Goal: Task Accomplishment & Management: Use online tool/utility

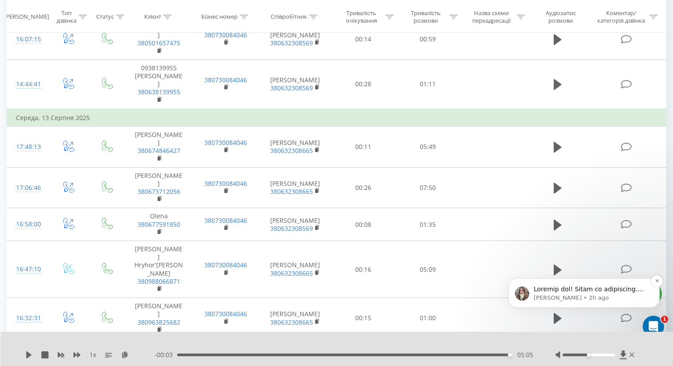
click at [582, 296] on p "[PERSON_NAME] • 2h ago" at bounding box center [591, 298] width 115 height 8
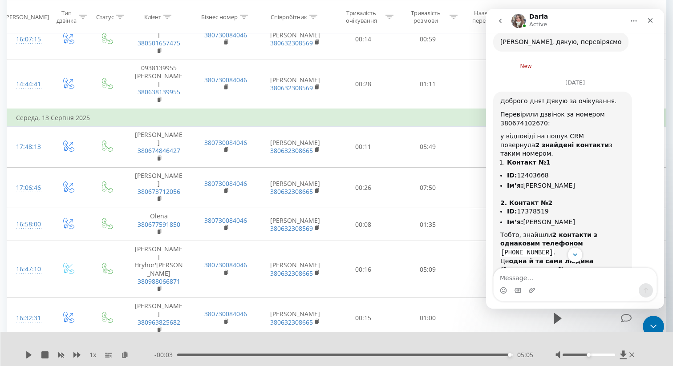
scroll to position [1778, 0]
click at [650, 20] on icon "Close" at bounding box center [650, 20] width 5 height 5
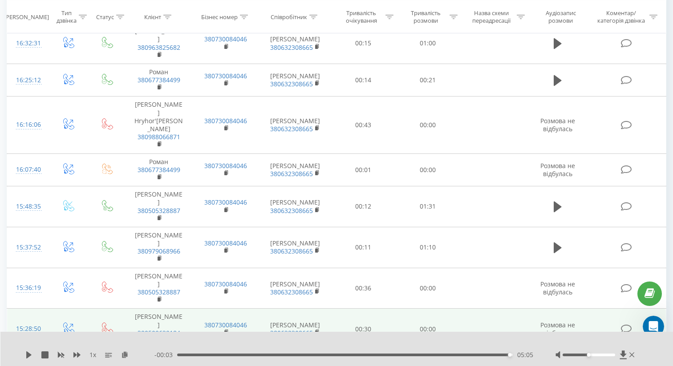
scroll to position [682, 0]
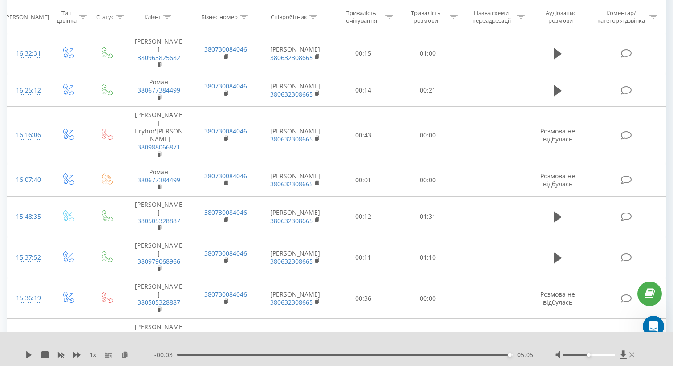
click at [633, 354] on icon at bounding box center [632, 355] width 5 height 5
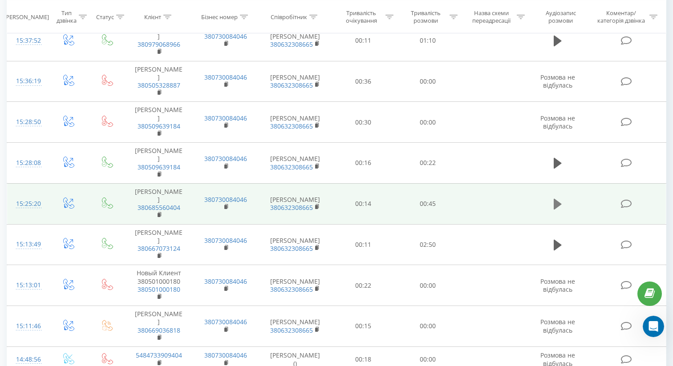
scroll to position [998, 0]
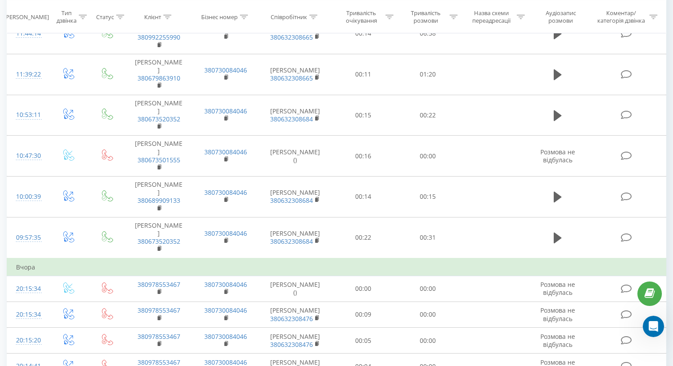
scroll to position [920, 0]
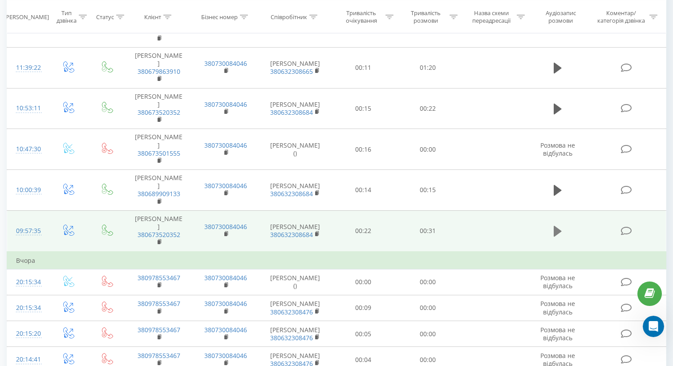
click at [558, 226] on icon at bounding box center [558, 231] width 8 height 11
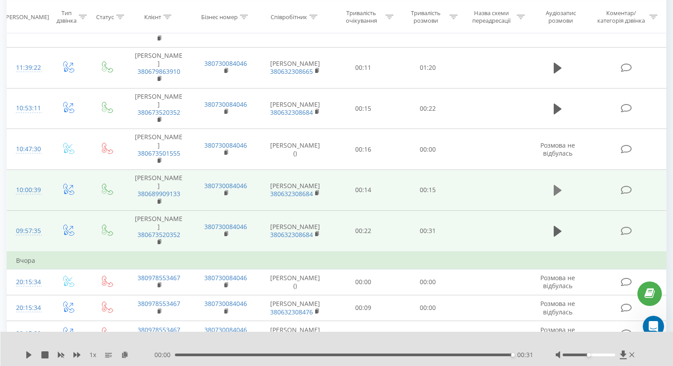
click at [554, 185] on icon at bounding box center [558, 190] width 8 height 11
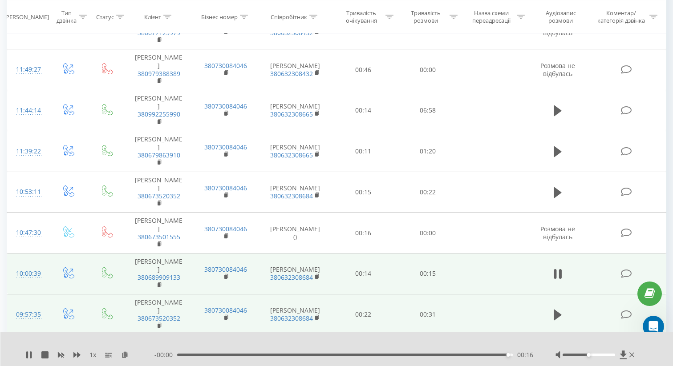
scroll to position [832, 0]
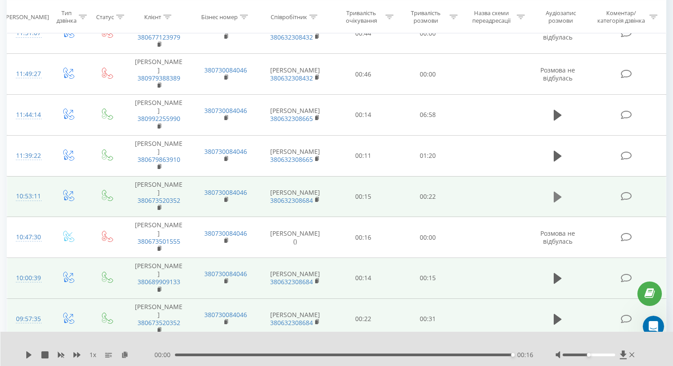
click at [557, 192] on icon at bounding box center [558, 197] width 8 height 11
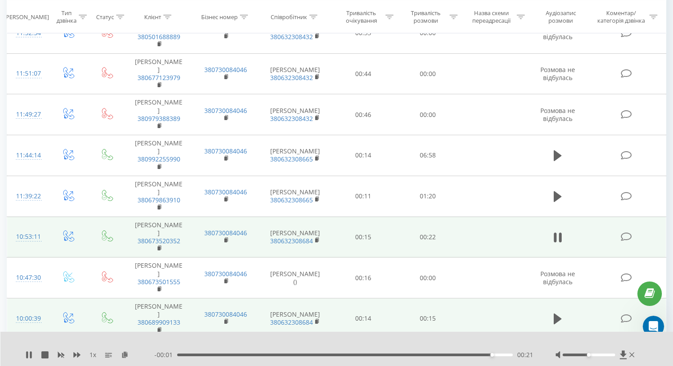
scroll to position [789, 0]
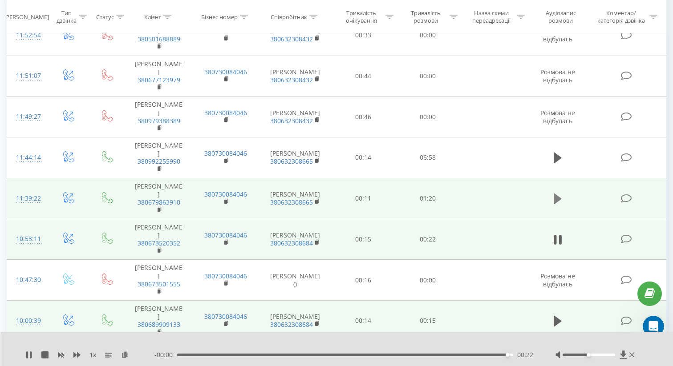
click at [556, 194] on icon at bounding box center [558, 199] width 8 height 11
click at [556, 194] on icon at bounding box center [555, 199] width 3 height 10
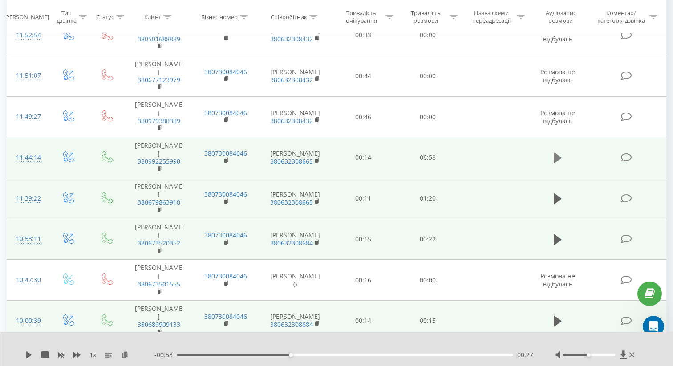
click at [559, 153] on icon at bounding box center [558, 158] width 8 height 11
click at [559, 152] on icon at bounding box center [558, 158] width 8 height 12
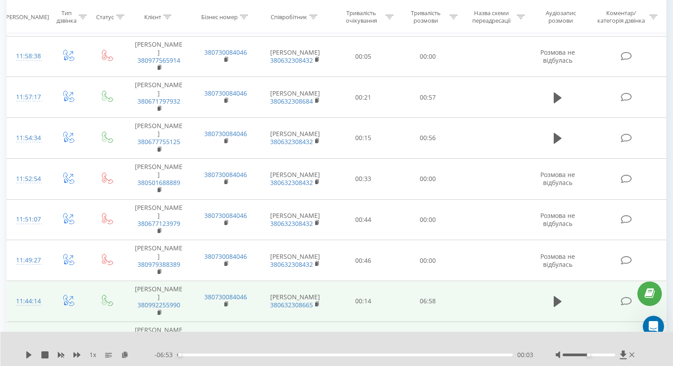
scroll to position [642, 0]
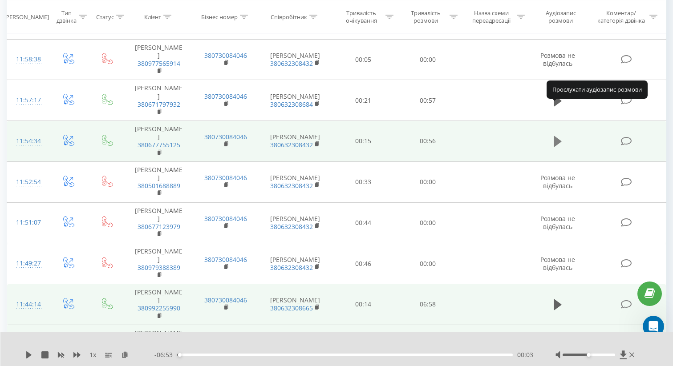
click at [556, 136] on icon at bounding box center [558, 141] width 8 height 11
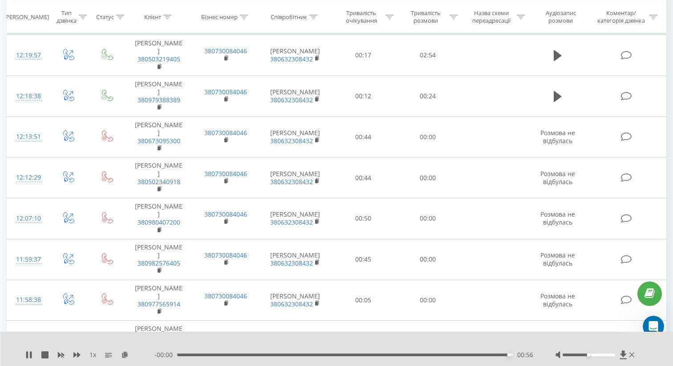
scroll to position [399, 0]
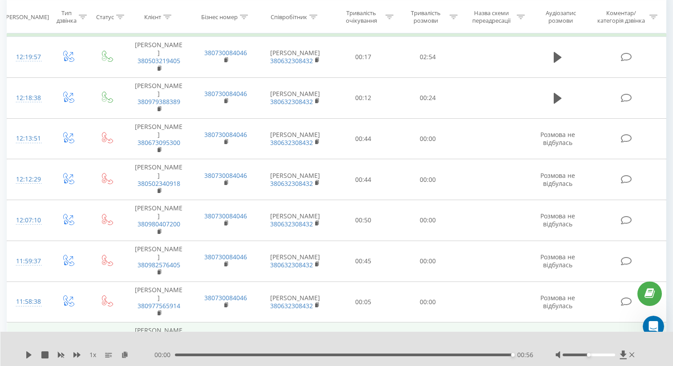
click at [557, 338] on icon at bounding box center [558, 343] width 8 height 11
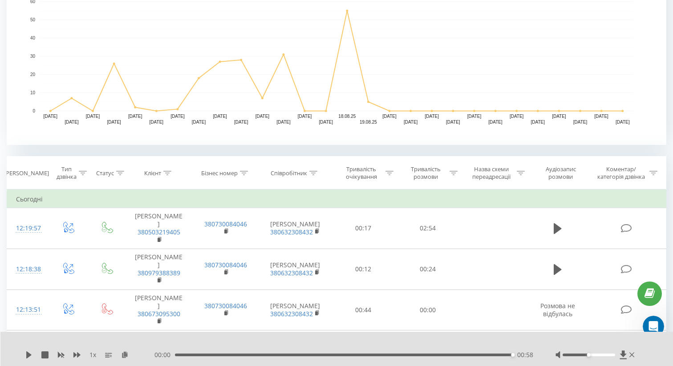
scroll to position [224, 0]
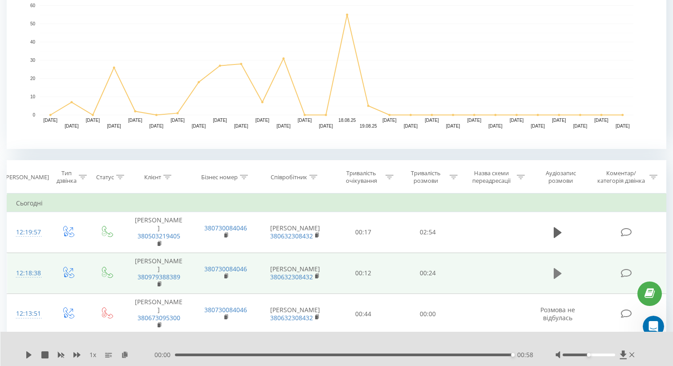
click at [558, 272] on icon at bounding box center [558, 274] width 8 height 12
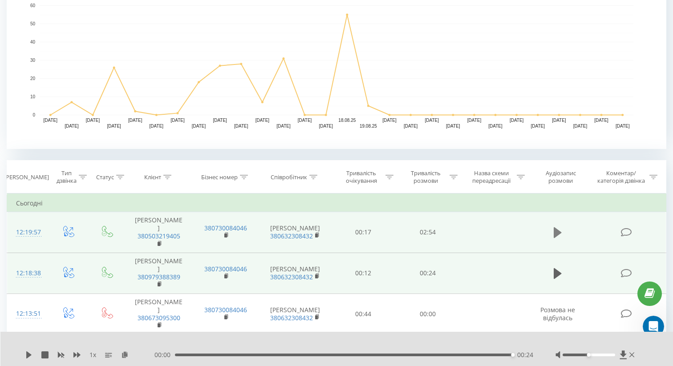
click at [555, 231] on icon at bounding box center [558, 233] width 8 height 11
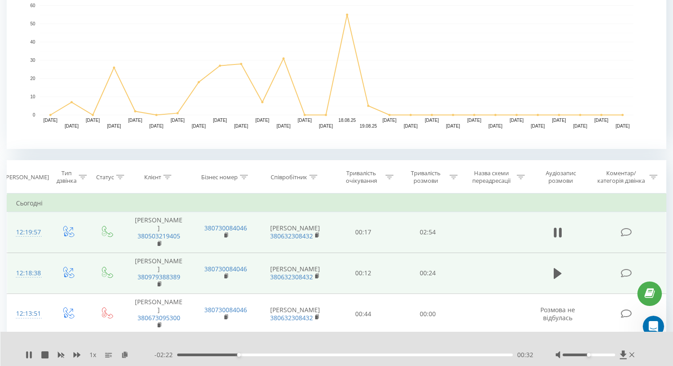
scroll to position [1778, 0]
click at [398, 354] on div "02:10" at bounding box center [345, 355] width 336 height 3
click at [383, 354] on div "01:47" at bounding box center [345, 355] width 336 height 3
click at [598, 356] on div at bounding box center [589, 355] width 52 height 3
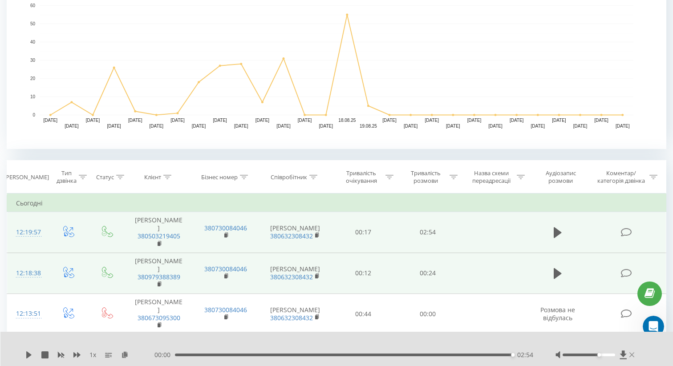
click at [631, 355] on icon at bounding box center [632, 355] width 5 height 7
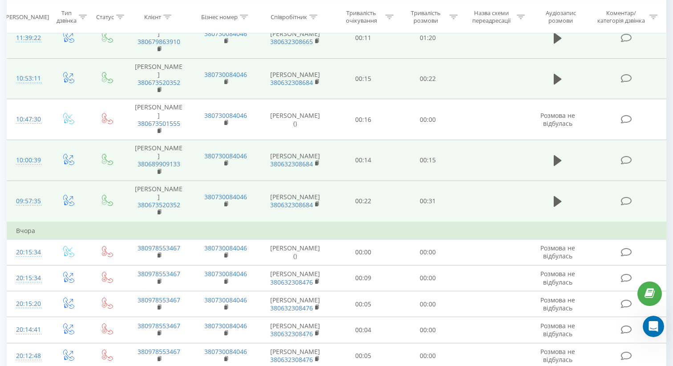
scroll to position [998, 0]
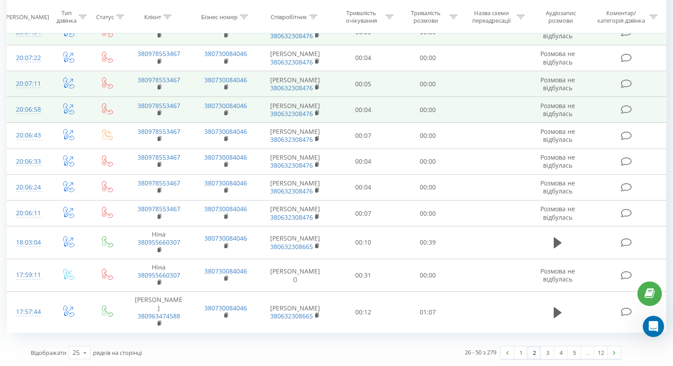
scroll to position [931, 0]
click at [519, 351] on link "1" at bounding box center [520, 353] width 13 height 12
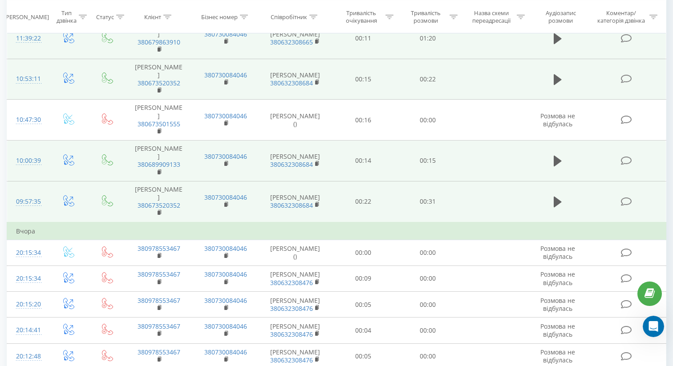
scroll to position [998, 0]
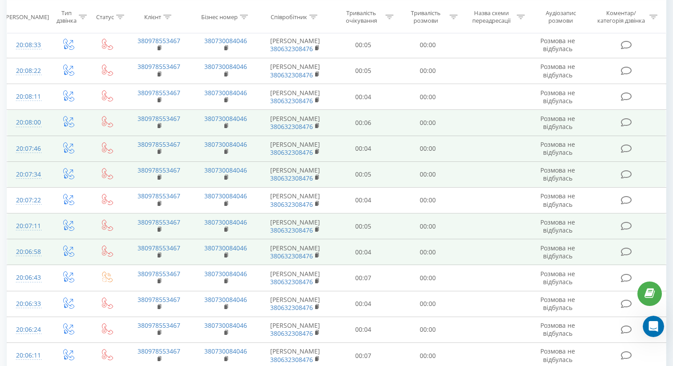
scroll to position [931, 0]
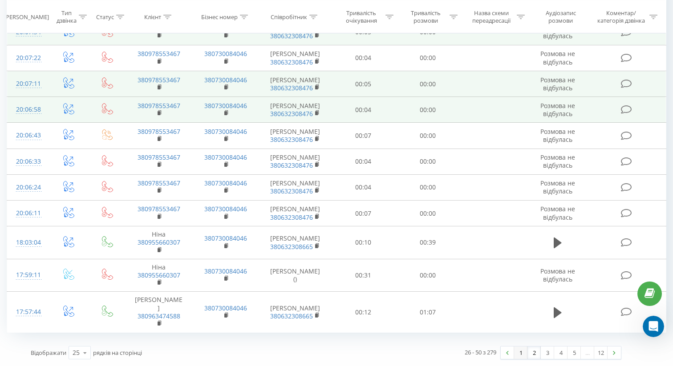
click at [520, 354] on link "1" at bounding box center [520, 353] width 13 height 12
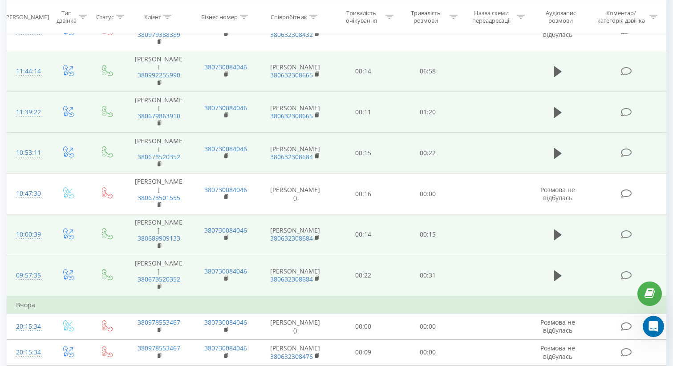
scroll to position [998, 0]
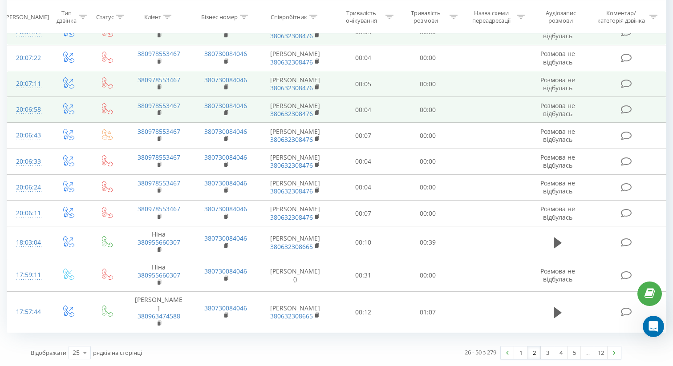
scroll to position [931, 0]
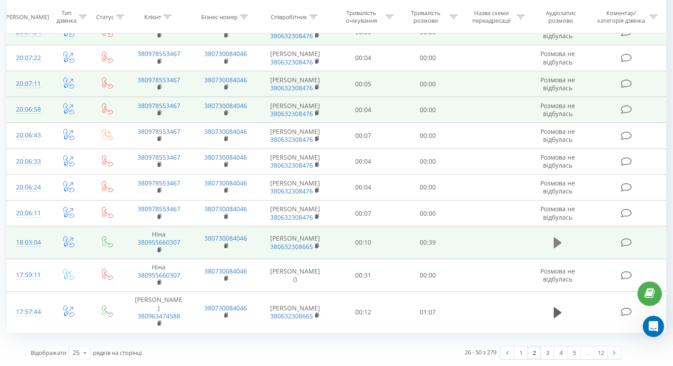
click at [555, 244] on icon at bounding box center [558, 243] width 8 height 11
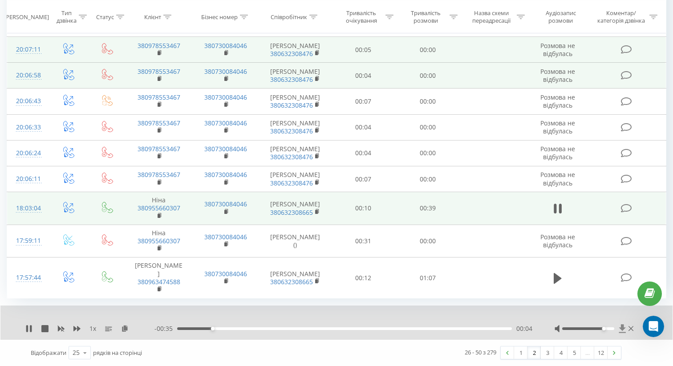
drag, startPoint x: 598, startPoint y: 363, endPoint x: 624, endPoint y: 363, distance: 25.8
click at [623, 333] on div at bounding box center [595, 329] width 81 height 9
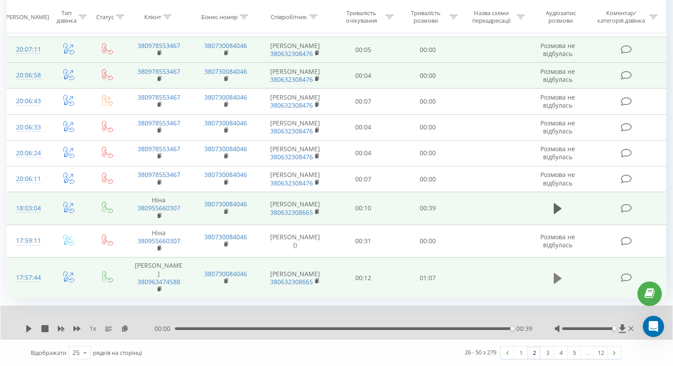
click at [559, 284] on icon at bounding box center [558, 278] width 8 height 11
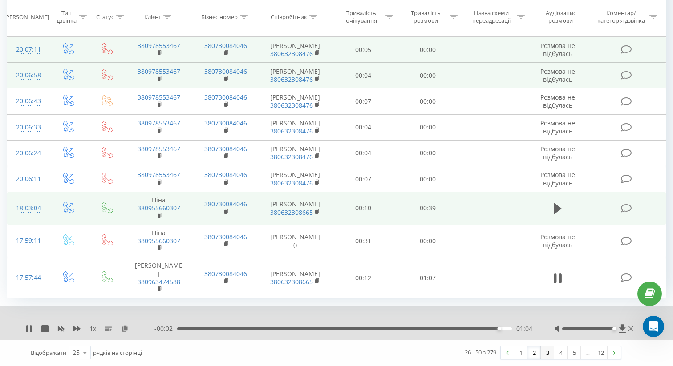
click at [546, 354] on link "3" at bounding box center [547, 353] width 13 height 12
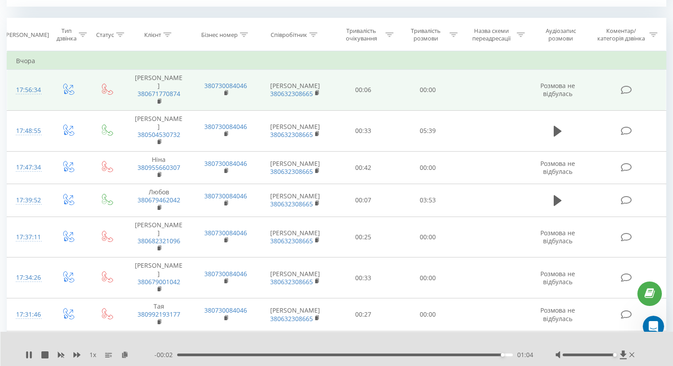
scroll to position [362, 0]
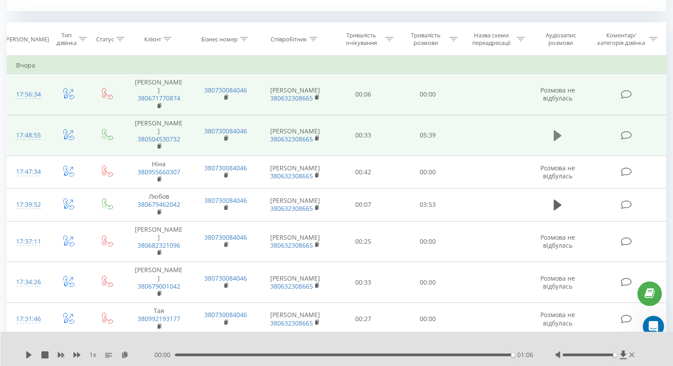
click at [555, 134] on icon at bounding box center [558, 135] width 8 height 11
click at [555, 134] on icon at bounding box center [555, 136] width 3 height 10
click at [26, 355] on icon at bounding box center [28, 355] width 5 height 7
click at [31, 356] on icon at bounding box center [31, 355] width 2 height 7
click at [28, 352] on icon at bounding box center [28, 355] width 5 height 7
